Goal: Information Seeking & Learning: Learn about a topic

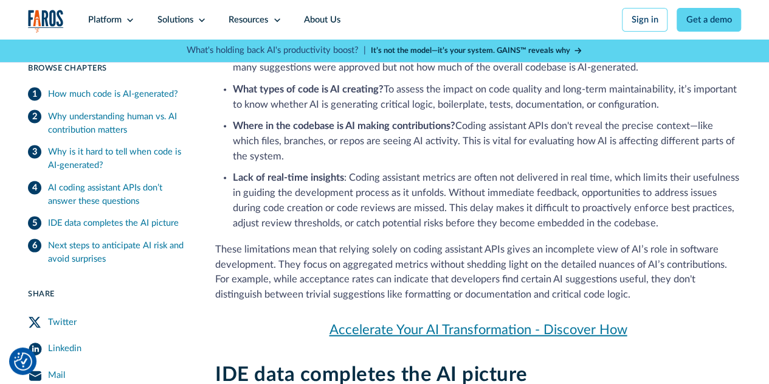
click at [407, 139] on ul "What percentage of new code is AI-generated? Acceptance rates alone don't provi…" at bounding box center [478, 137] width 526 height 188
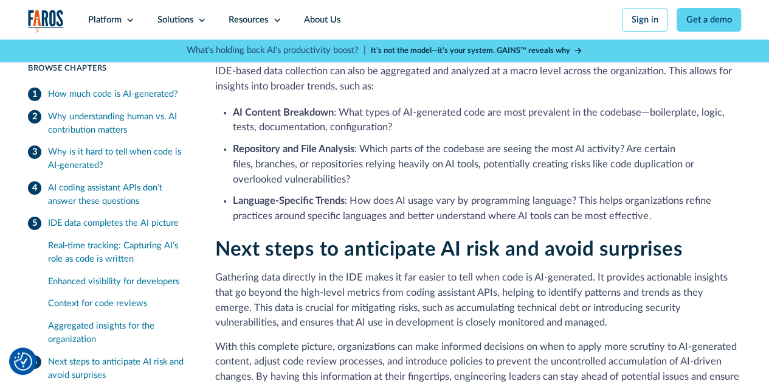
scroll to position [4210, 0]
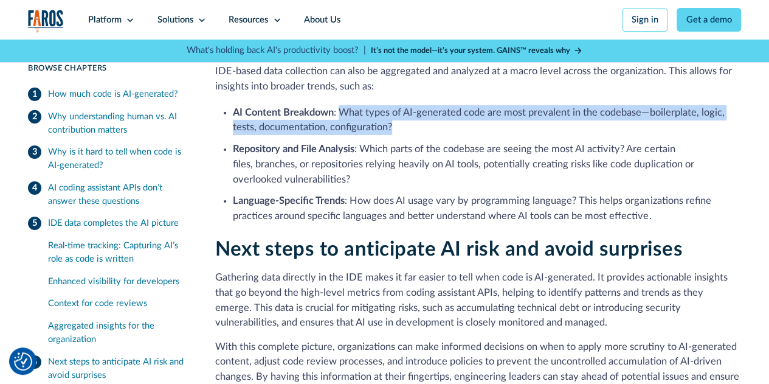
drag, startPoint x: 401, startPoint y: 165, endPoint x: 342, endPoint y: 145, distance: 63.1
click at [342, 136] on li "AI Content Breakdown : What types of AI-generated code are most prevalent in th…" at bounding box center [487, 120] width 508 height 30
copy li "What types of AI-generated code are most prevalent in the codebase—boilerplate,…"
click at [373, 136] on li "AI Content Breakdown : What types of AI-generated code are most prevalent in th…" at bounding box center [487, 120] width 508 height 30
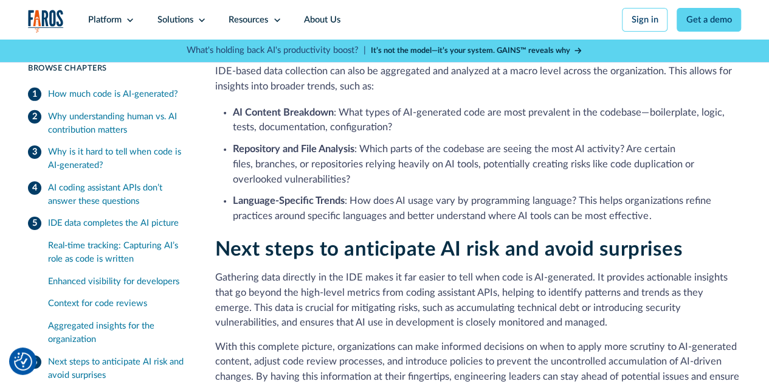
click at [237, 136] on li "AI Content Breakdown : What types of AI-generated code are most prevalent in th…" at bounding box center [487, 120] width 508 height 30
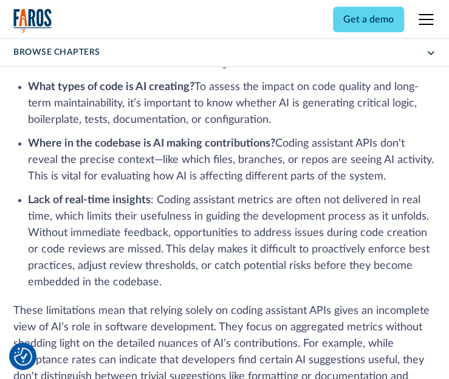
scroll to position [4271, 0]
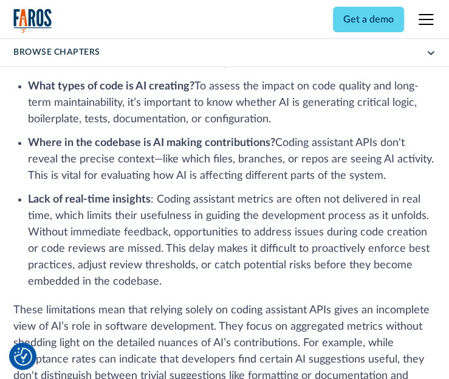
click at [151, 230] on li "Lack of real-time insights : Coding assistant metrics are often not delivered i…" at bounding box center [232, 241] width 408 height 98
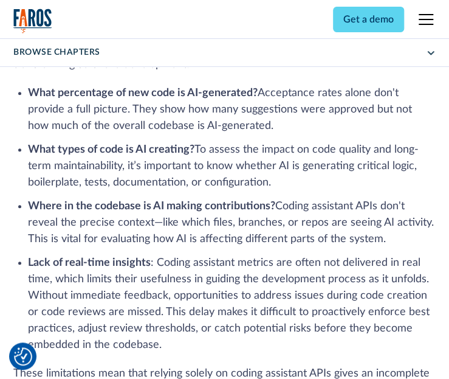
click at [318, 97] on li "What percentage of new code is AI-generated? Acceptance rates alone don't provi…" at bounding box center [232, 109] width 408 height 49
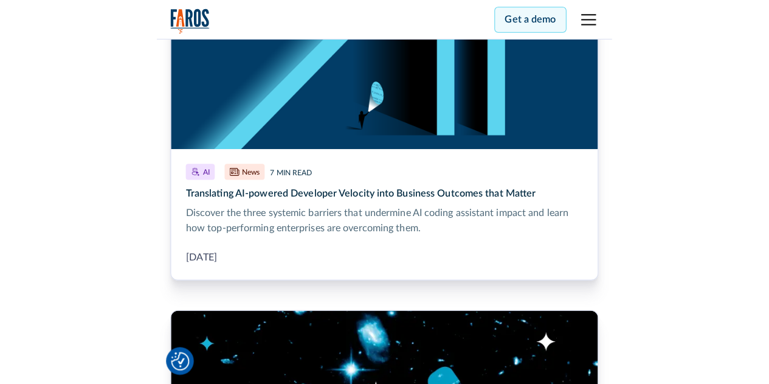
scroll to position [5712, 0]
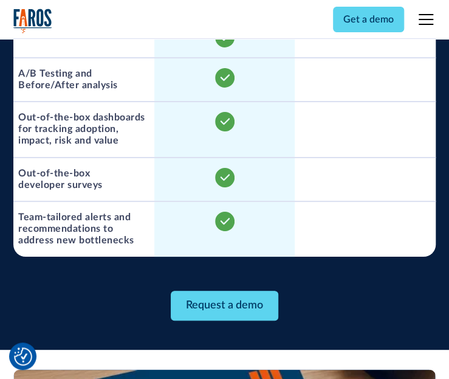
scroll to position [1173, 0]
